Goal: Information Seeking & Learning: Learn about a topic

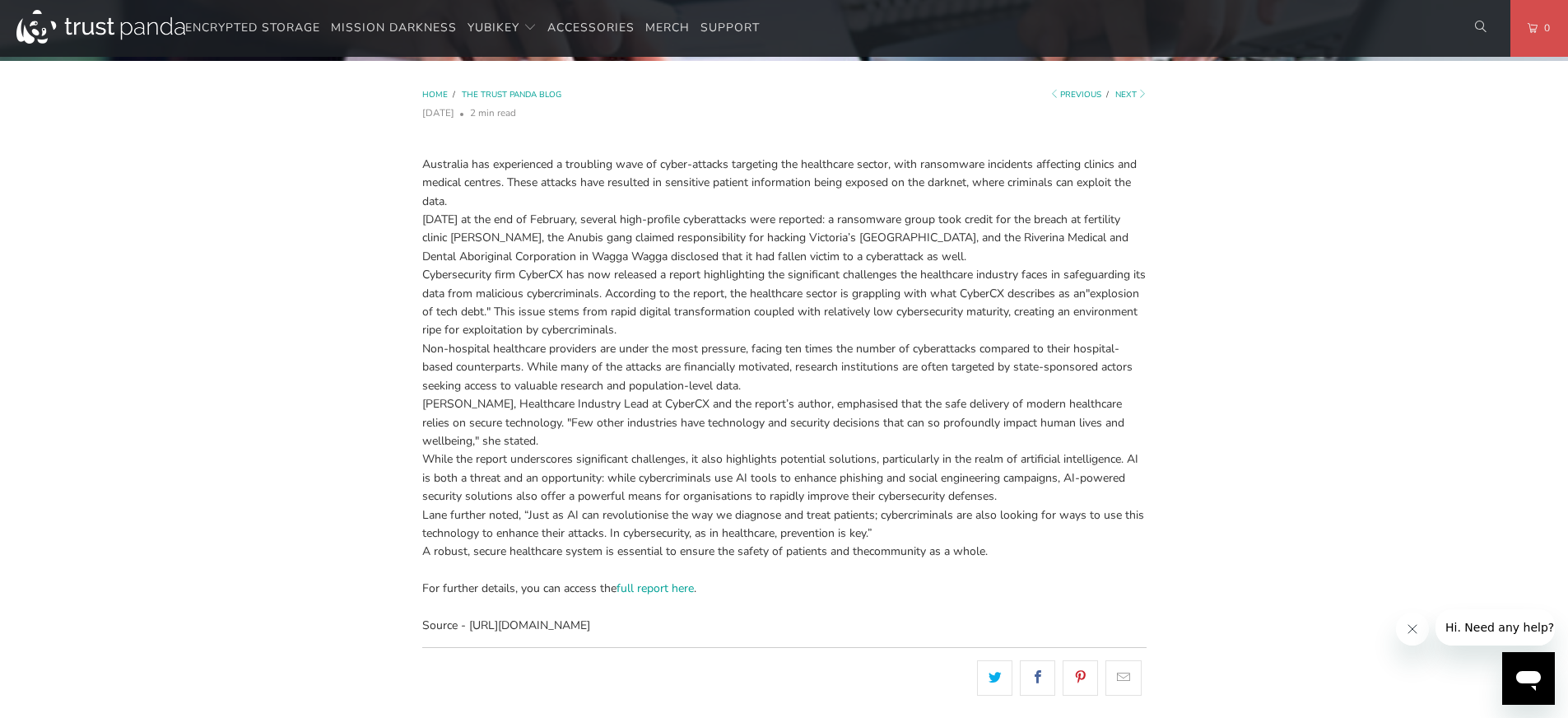
scroll to position [574, 0]
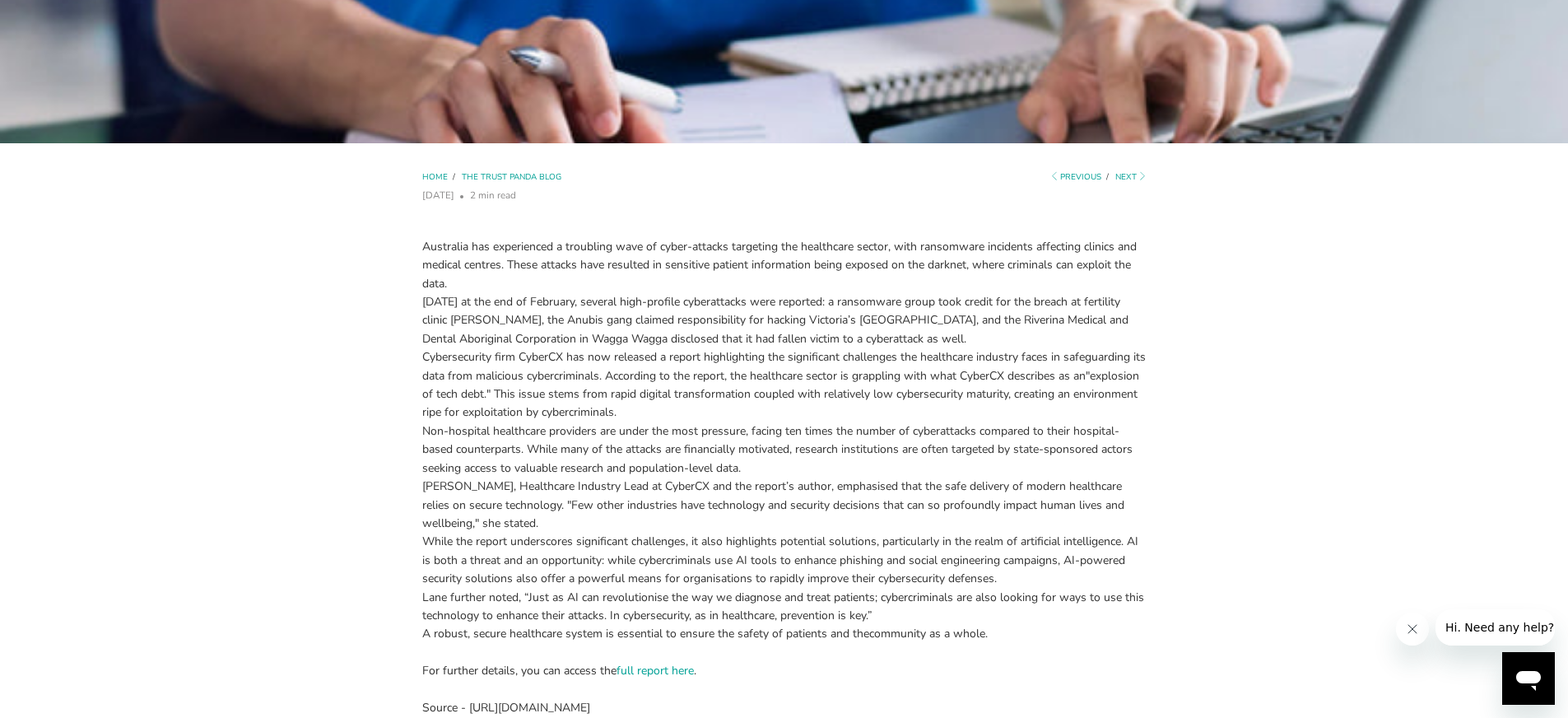
click at [990, 356] on span "Cybersecurity firm CyberCX has now released a report highlighting the significa…" at bounding box center [784, 366] width 723 height 34
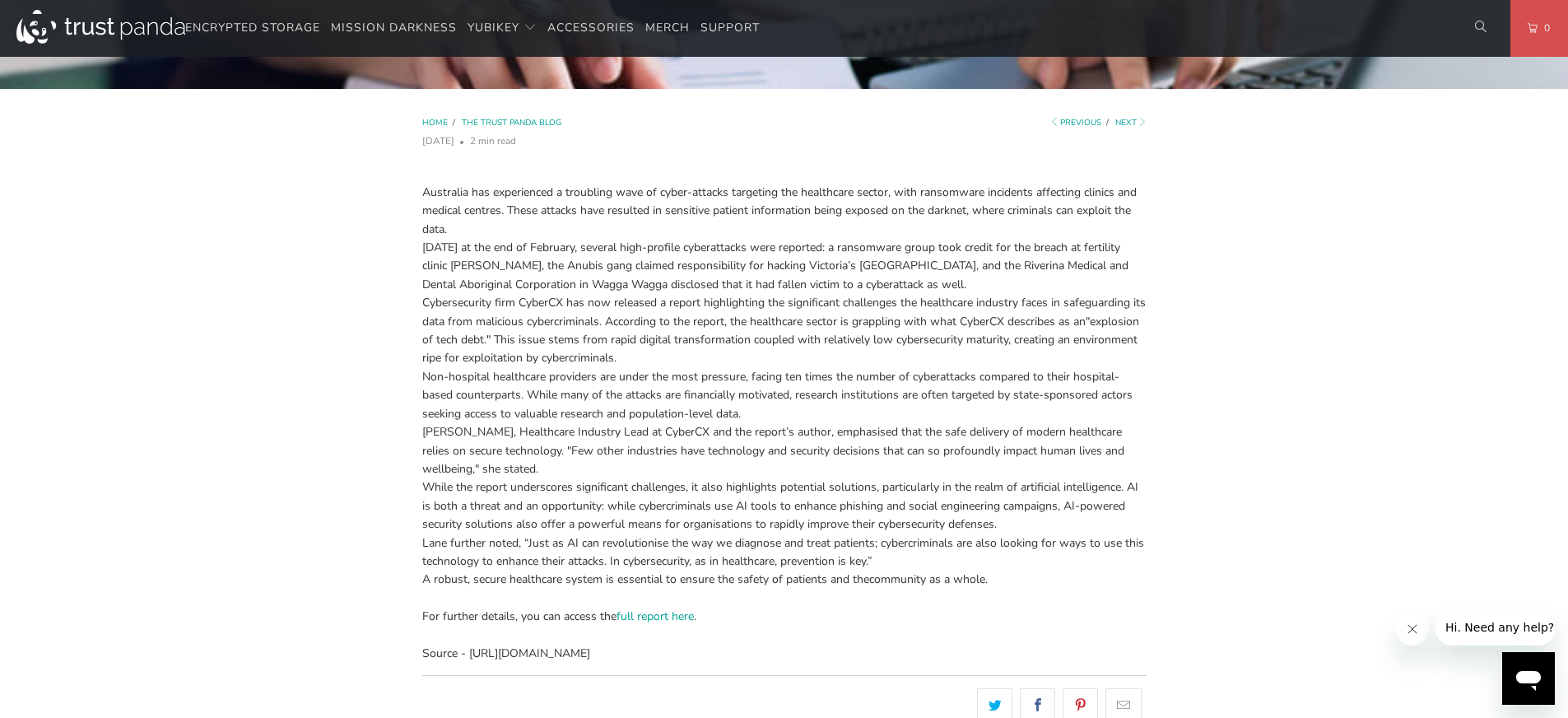
scroll to position [621, 0]
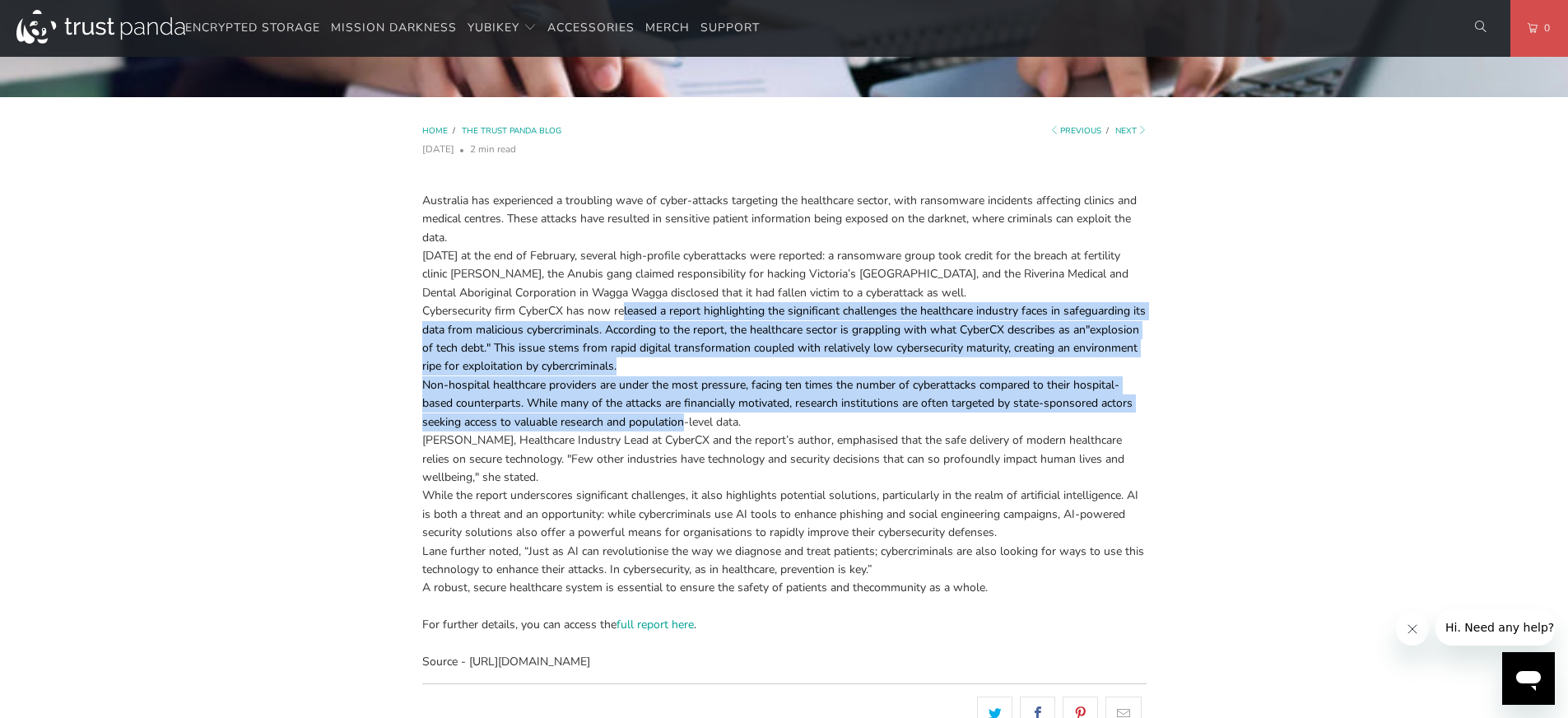
drag, startPoint x: 624, startPoint y: 316, endPoint x: 689, endPoint y: 425, distance: 126.9
click at [689, 425] on div "Australia has experienced a troubling wave of cyber-attacks targeting the healt…" at bounding box center [785, 424] width 724 height 497
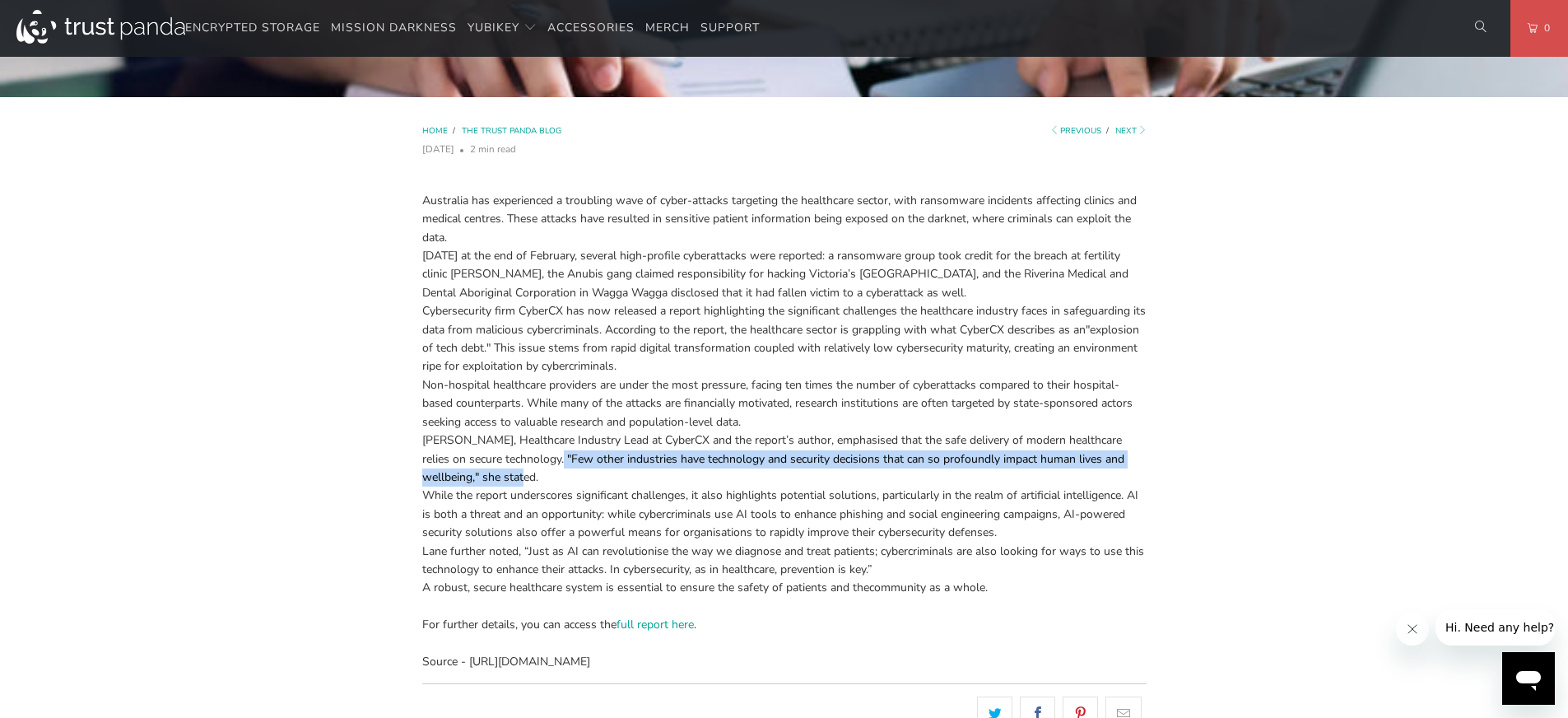
drag, startPoint x: 534, startPoint y: 461, endPoint x: 541, endPoint y: 476, distance: 16.6
click at [541, 476] on div "[PERSON_NAME], Healthcare Industry Lead at CyberCX and the report’s author, emp…" at bounding box center [785, 459] width 724 height 55
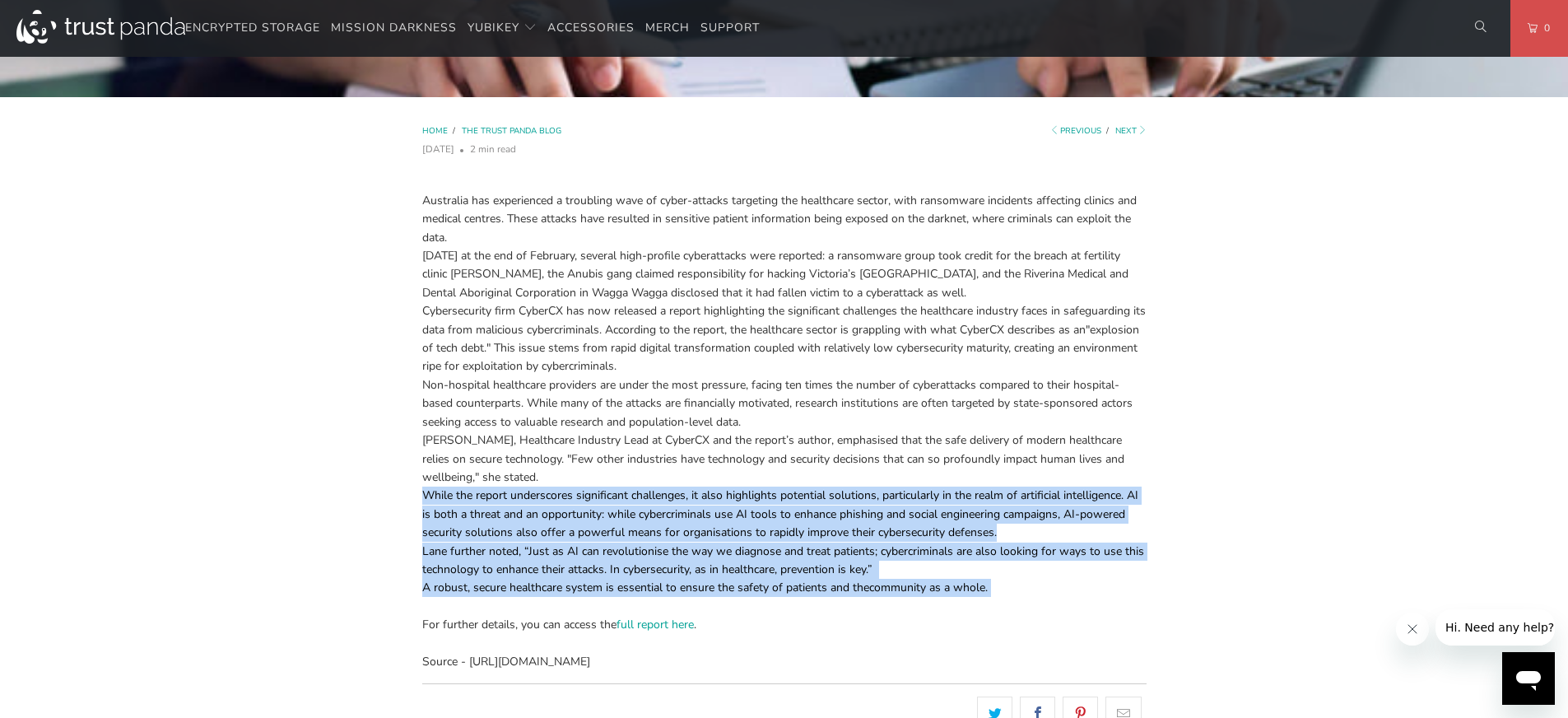
drag, startPoint x: 428, startPoint y: 497, endPoint x: 1020, endPoint y: 592, distance: 599.6
click at [1020, 592] on div "Australia has experienced a troubling wave of cyber-attacks targeting the healt…" at bounding box center [785, 424] width 724 height 497
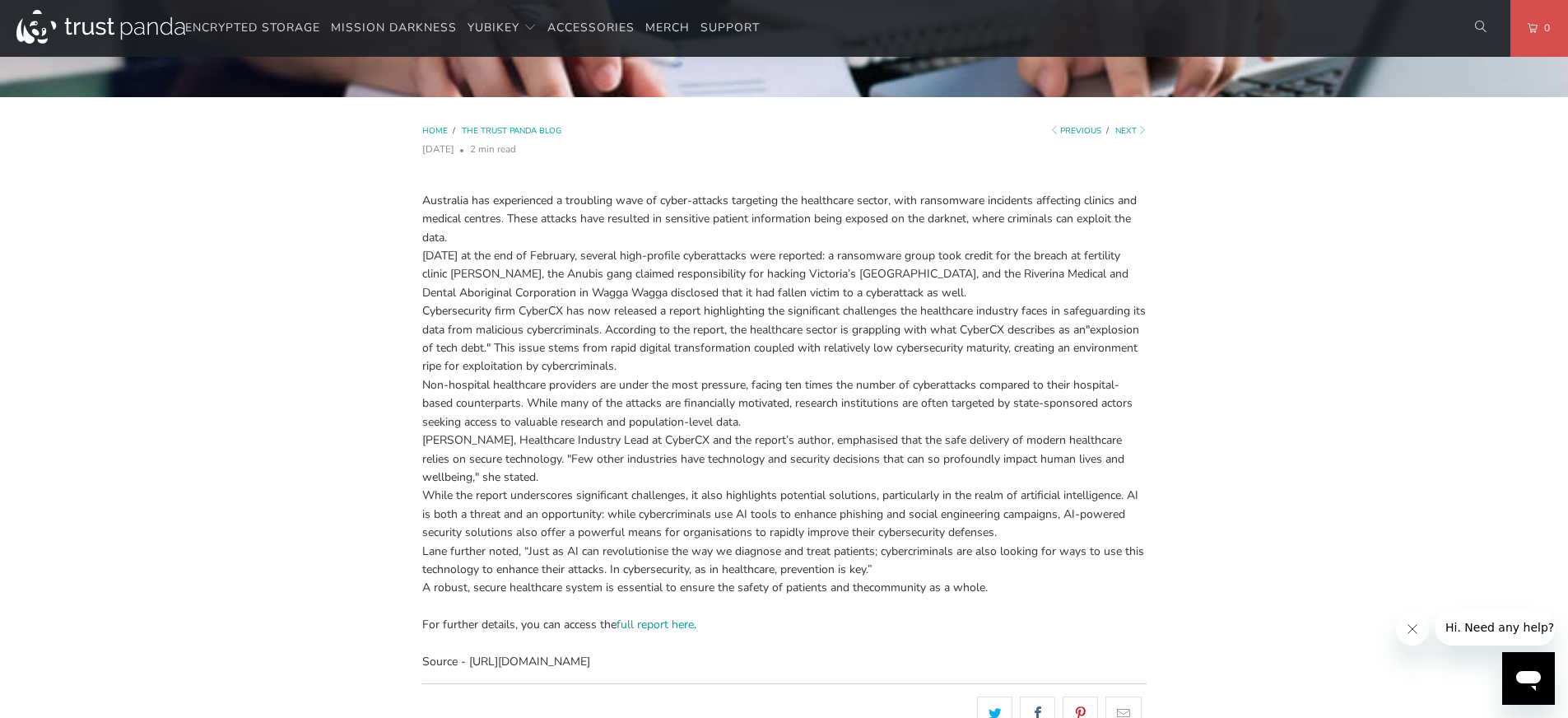
click at [693, 562] on span "e the way we diagnose and treat patients; cybercriminals are also looking for w…" at bounding box center [784, 560] width 722 height 34
drag, startPoint x: 1052, startPoint y: 663, endPoint x: 471, endPoint y: 664, distance: 581.0
click at [471, 664] on div "Source - [URL][DOMAIN_NAME]" at bounding box center [785, 662] width 724 height 18
copy div "[URL][DOMAIN_NAME]"
